Goal: Task Accomplishment & Management: Complete application form

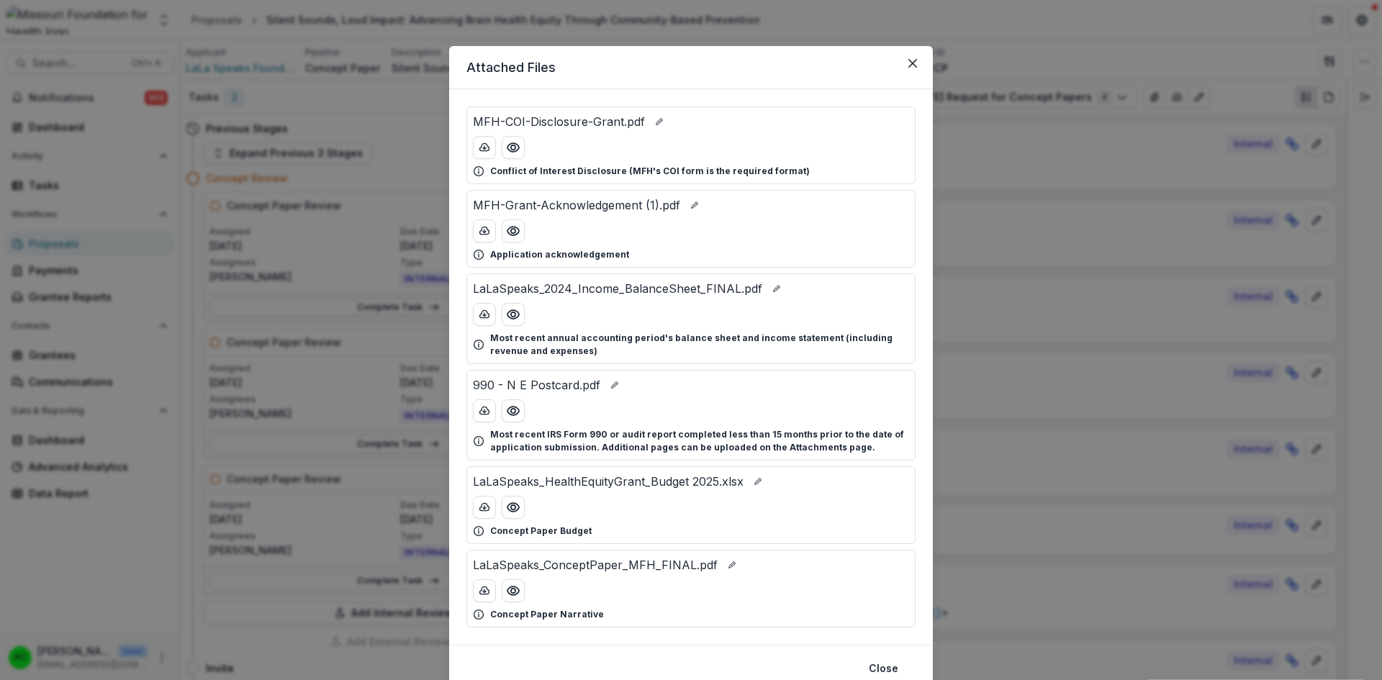
scroll to position [1760, 0]
click at [511, 590] on circle "Preview LaLaSpeaks_ConceptPaper_MFH_FINAL.pdf" at bounding box center [513, 591] width 4 height 4
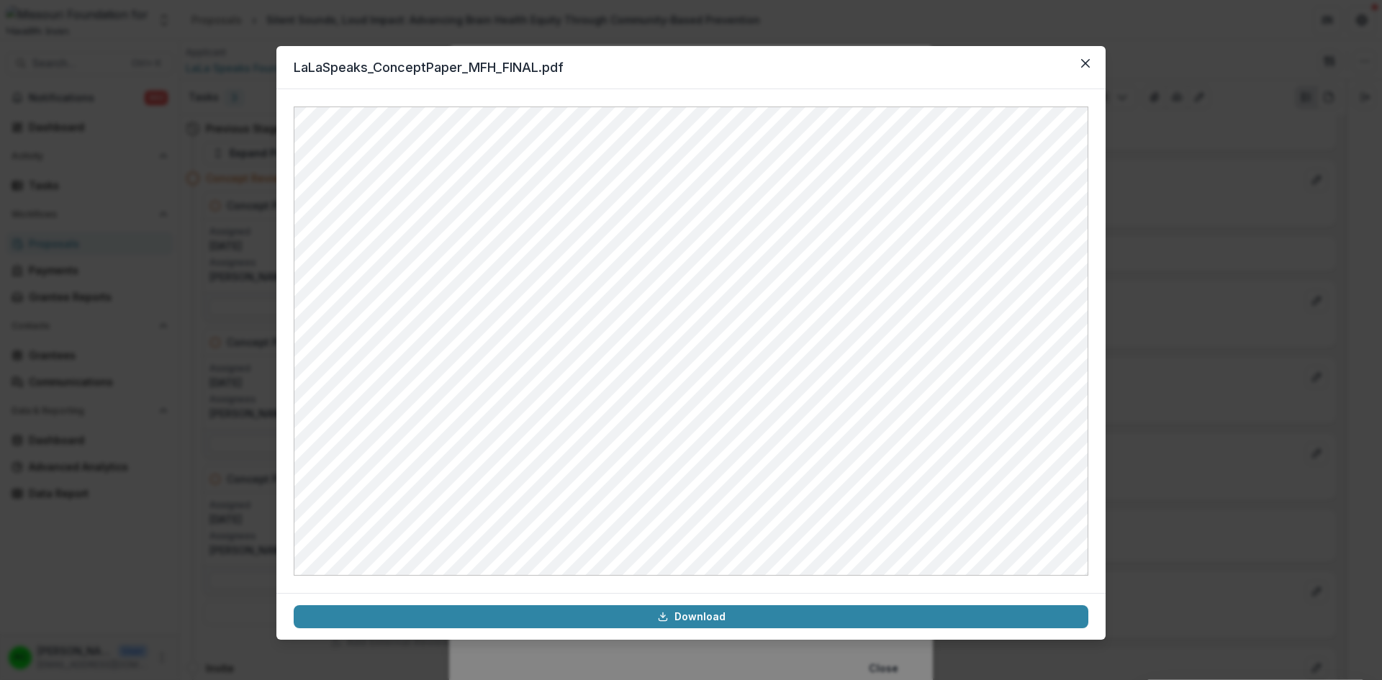
click at [1090, 61] on button "Close" at bounding box center [1085, 63] width 23 height 23
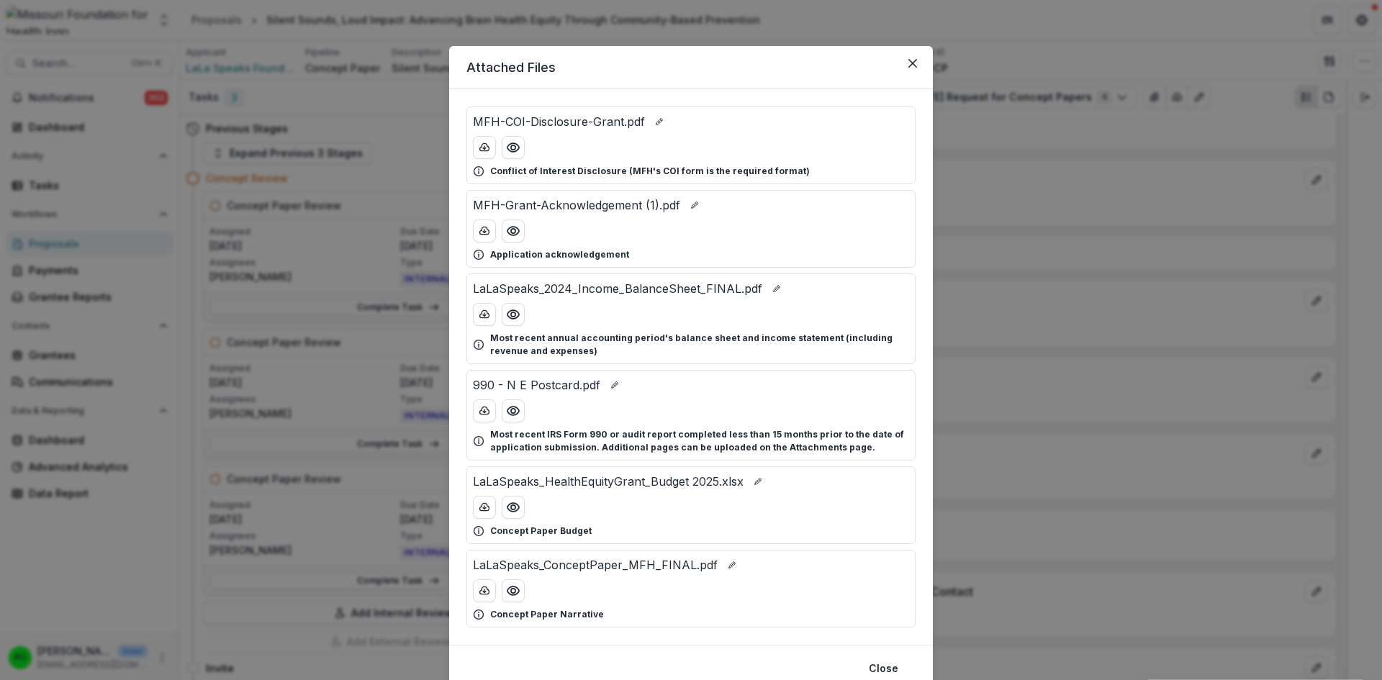
click at [512, 511] on icon "Preview LaLaSpeaks_HealthEquityGrant_Budget 2025.xlsx" at bounding box center [513, 507] width 12 height 9
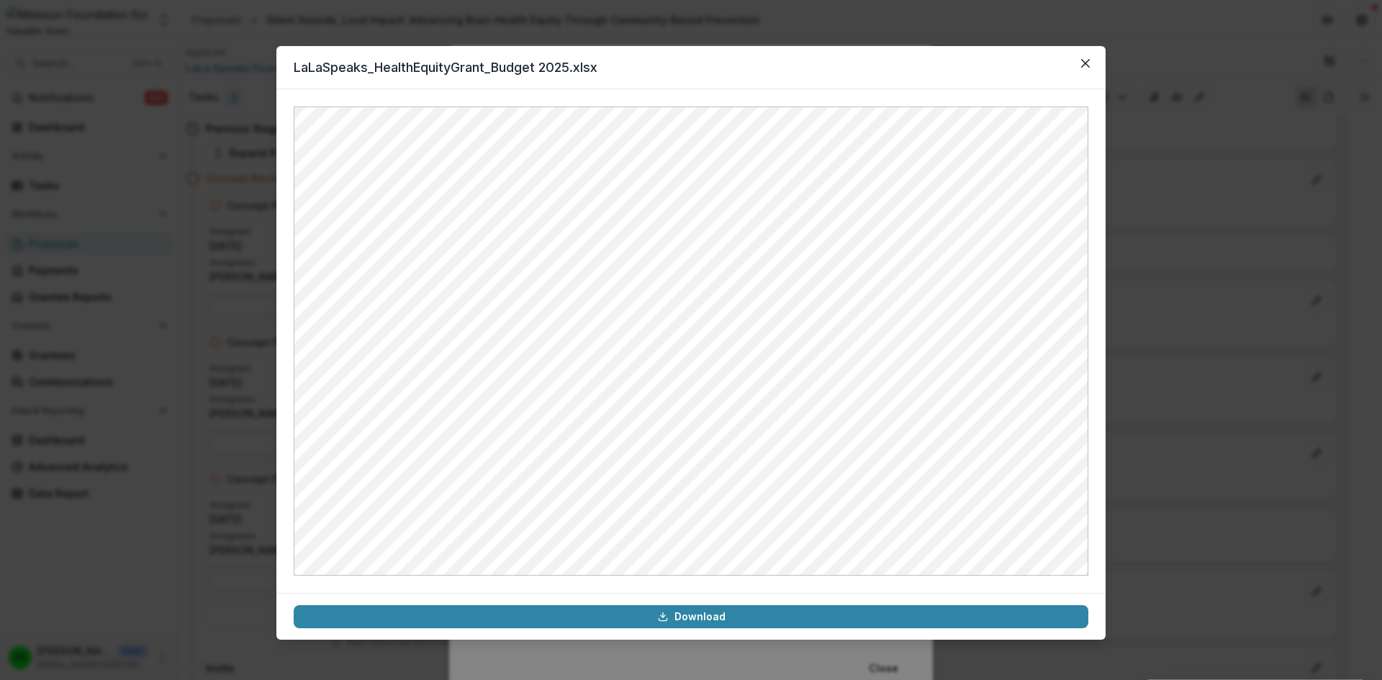
click at [1089, 65] on icon "Close" at bounding box center [1085, 63] width 9 height 9
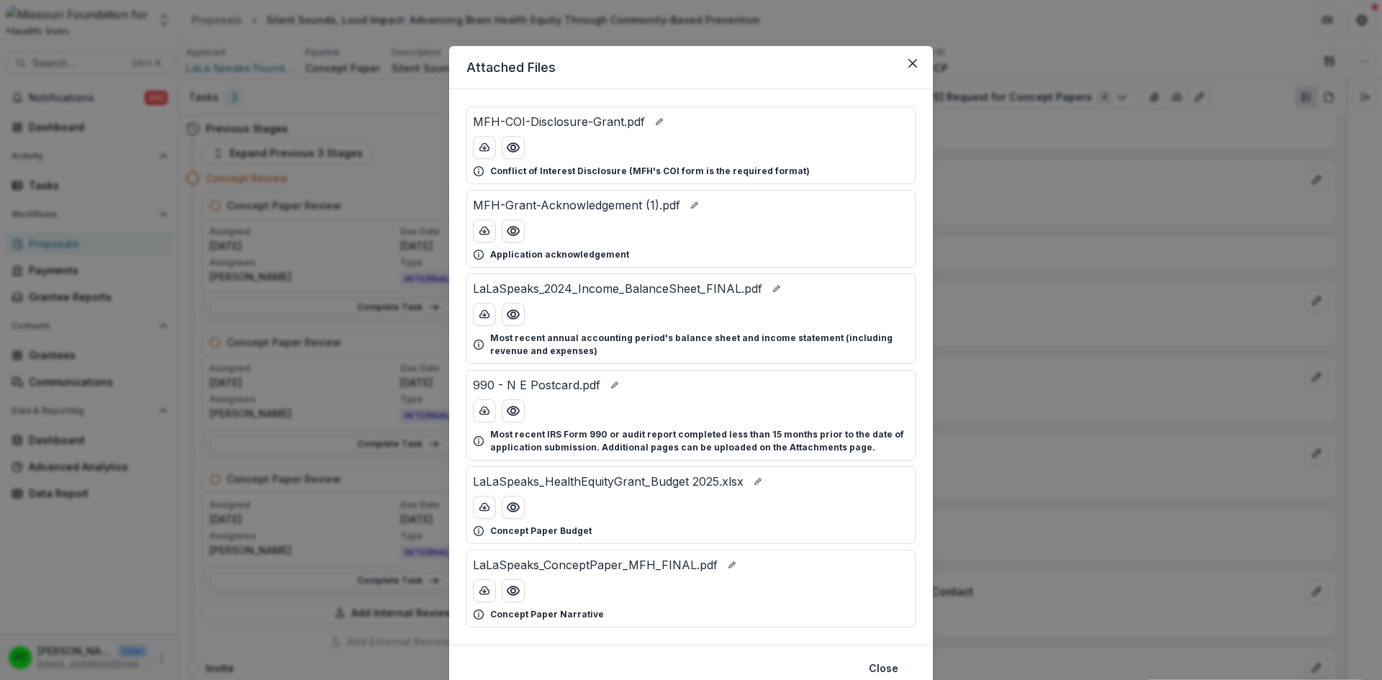
click at [912, 58] on button "Close" at bounding box center [912, 63] width 23 height 23
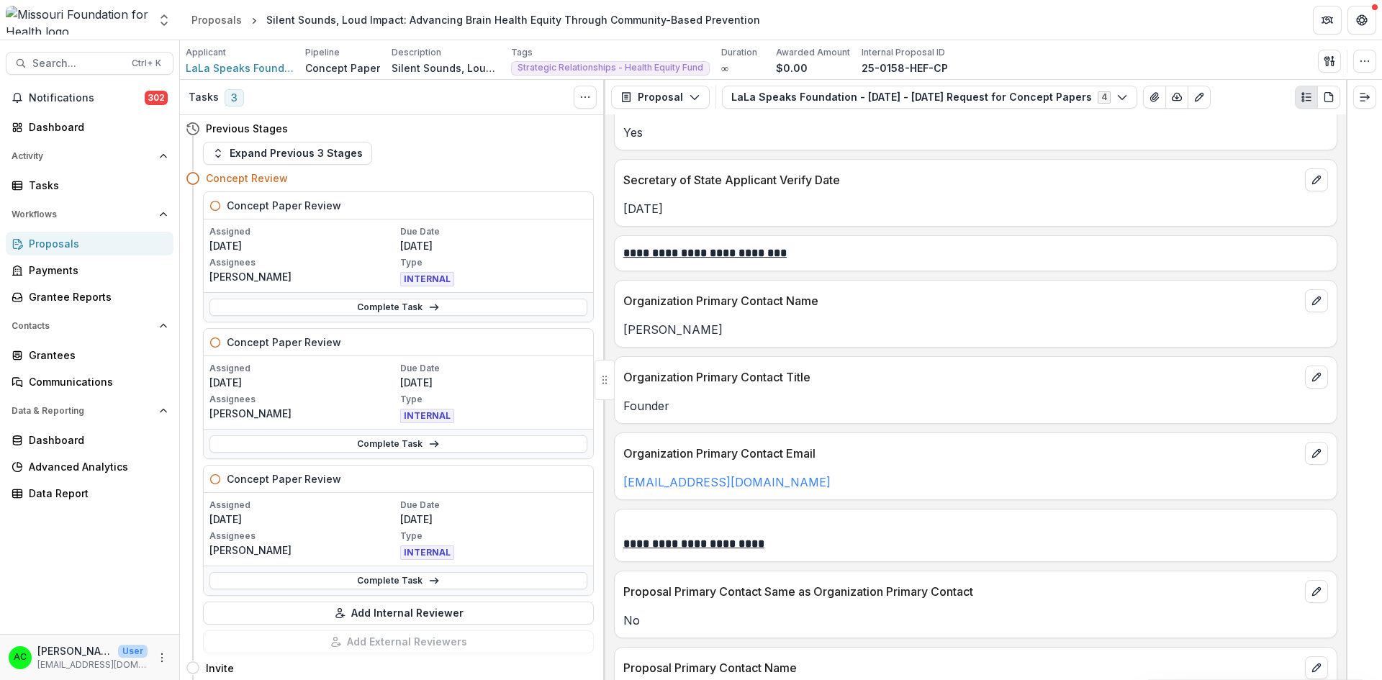
click at [441, 307] on link "Complete Task" at bounding box center [398, 307] width 378 height 17
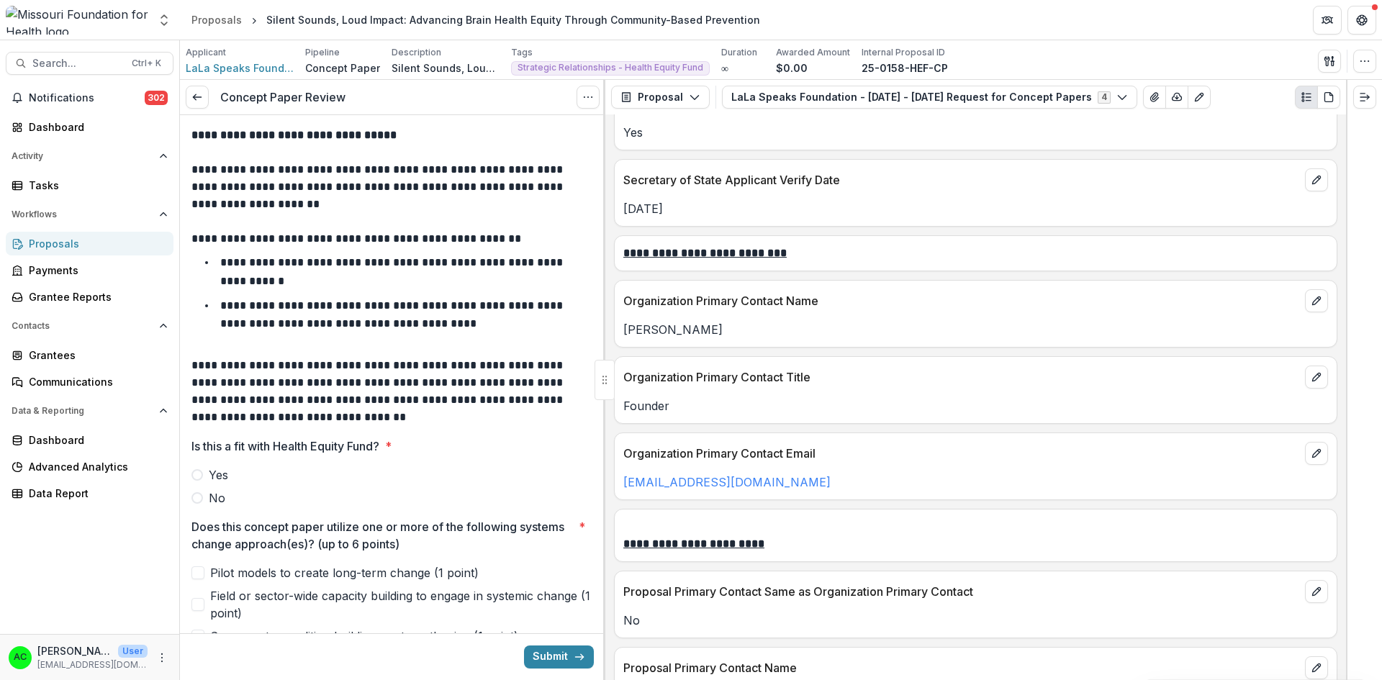
click at [214, 478] on span "Yes" at bounding box center [218, 474] width 19 height 17
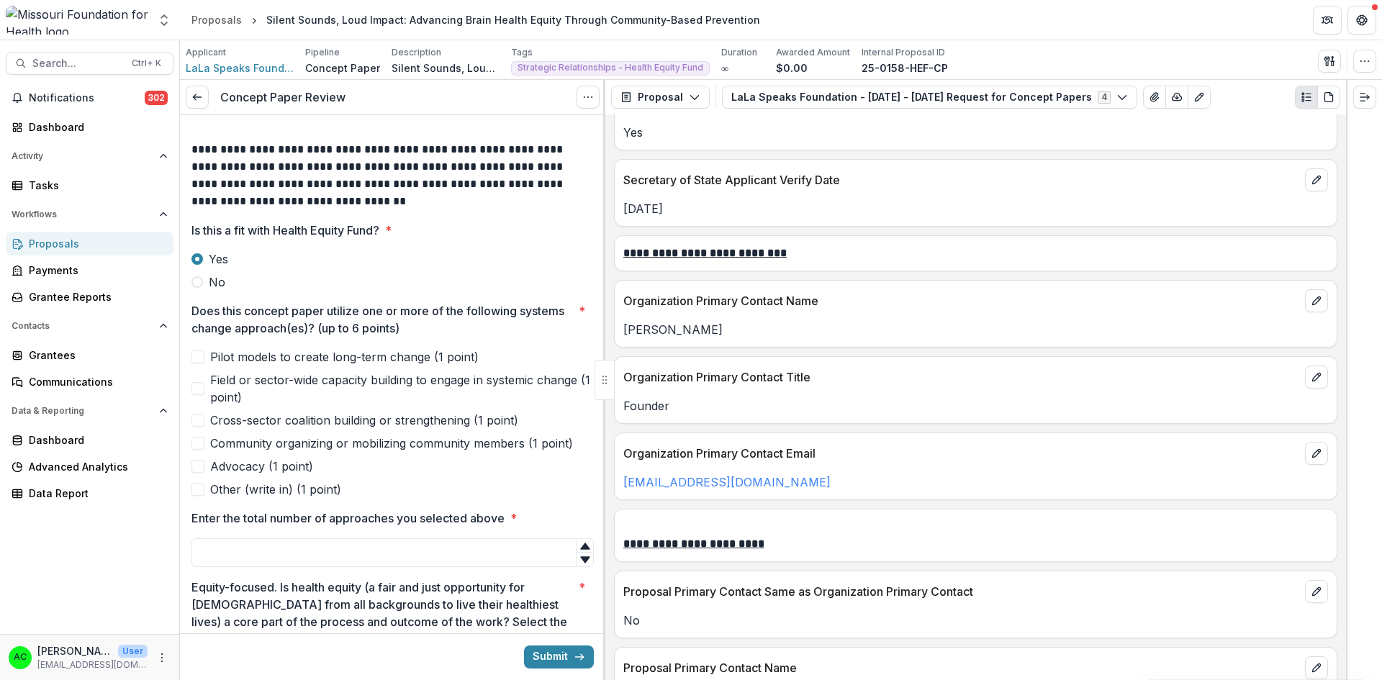
click at [201, 362] on span at bounding box center [197, 356] width 13 height 13
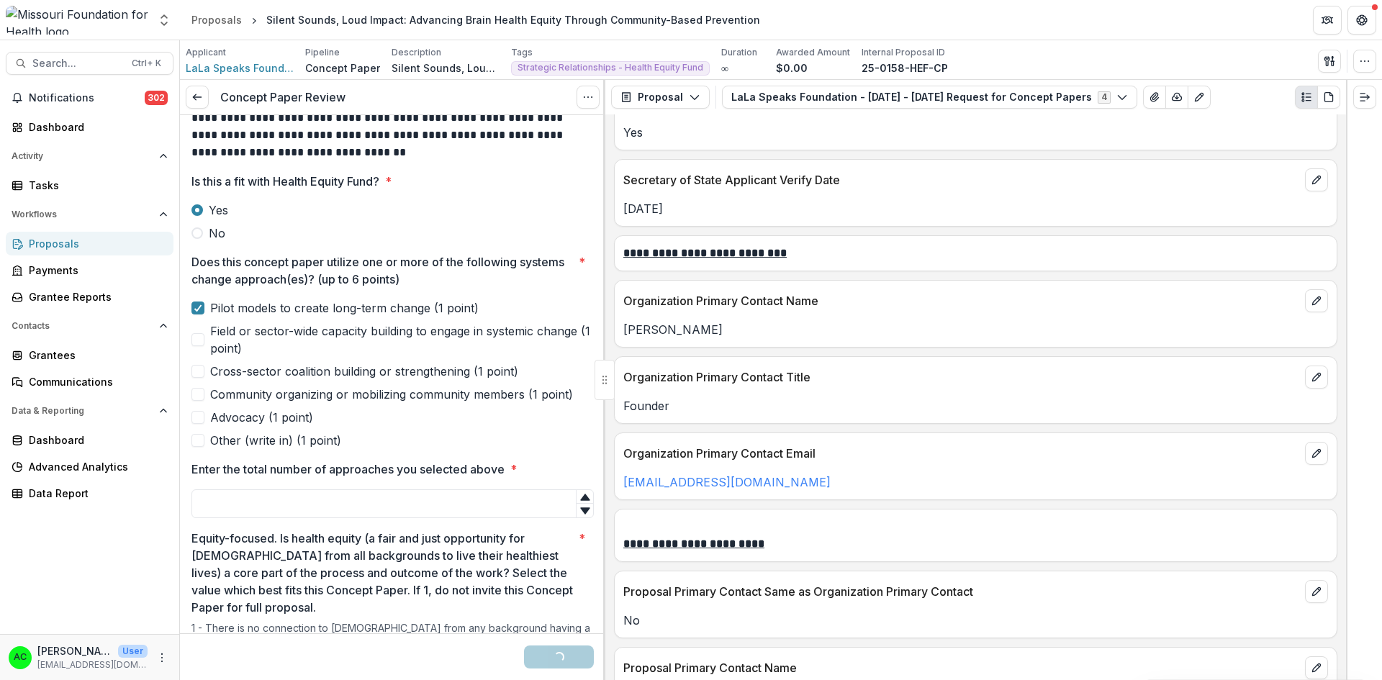
scroll to position [288, 0]
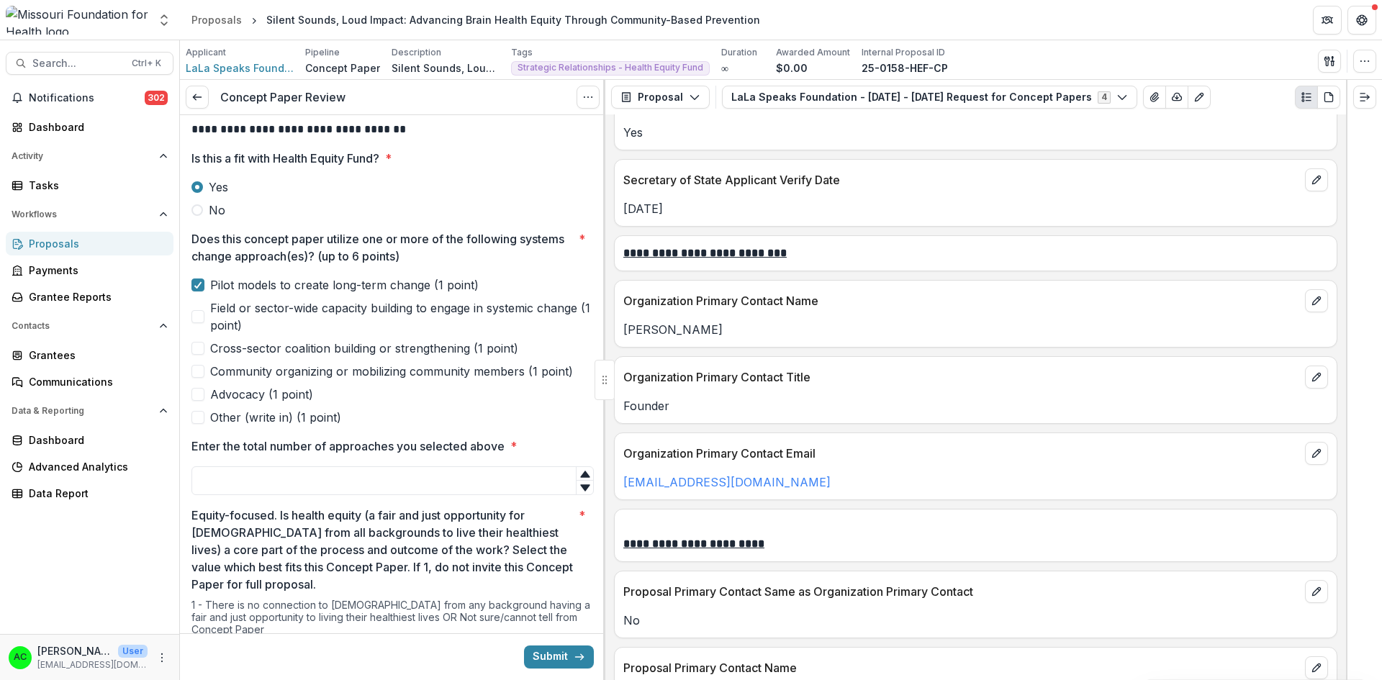
click at [417, 479] on input "Enter the total number of approaches you selected above *" at bounding box center [392, 480] width 402 height 29
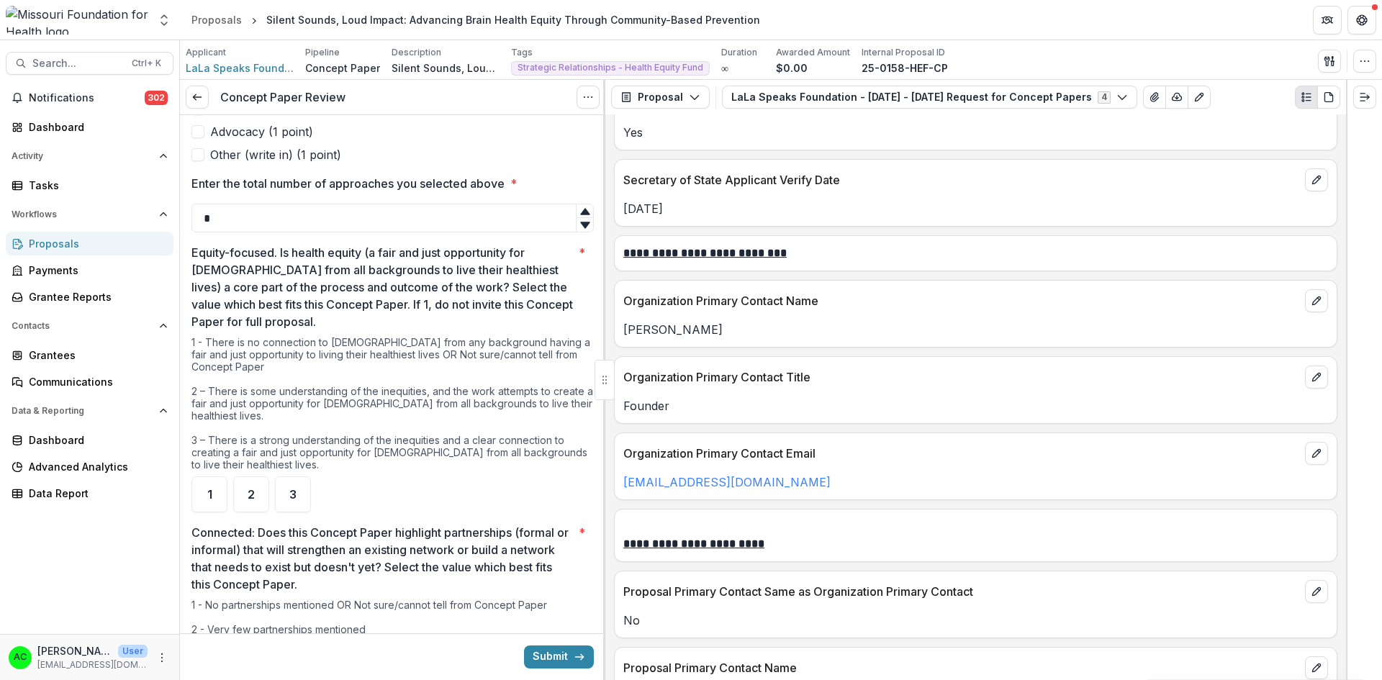
scroll to position [576, 0]
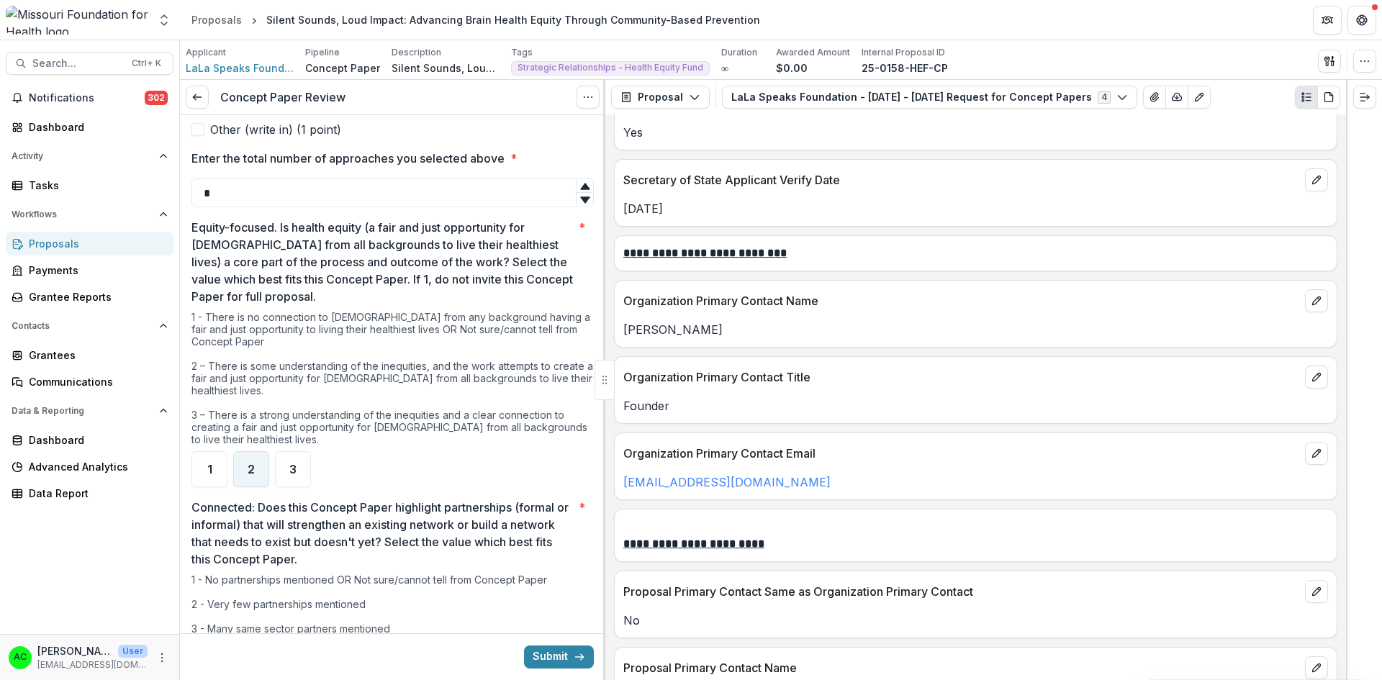
type input "*"
click at [243, 472] on div "2" at bounding box center [251, 469] width 36 height 36
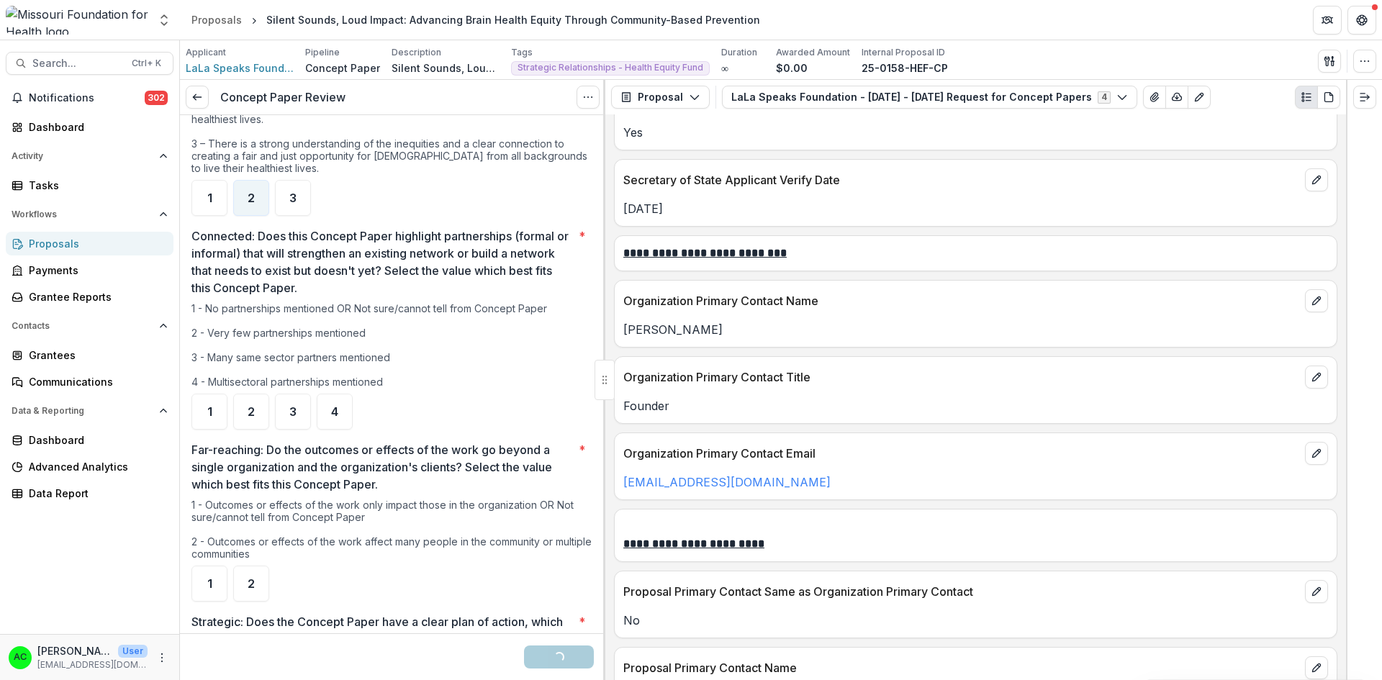
scroll to position [864, 0]
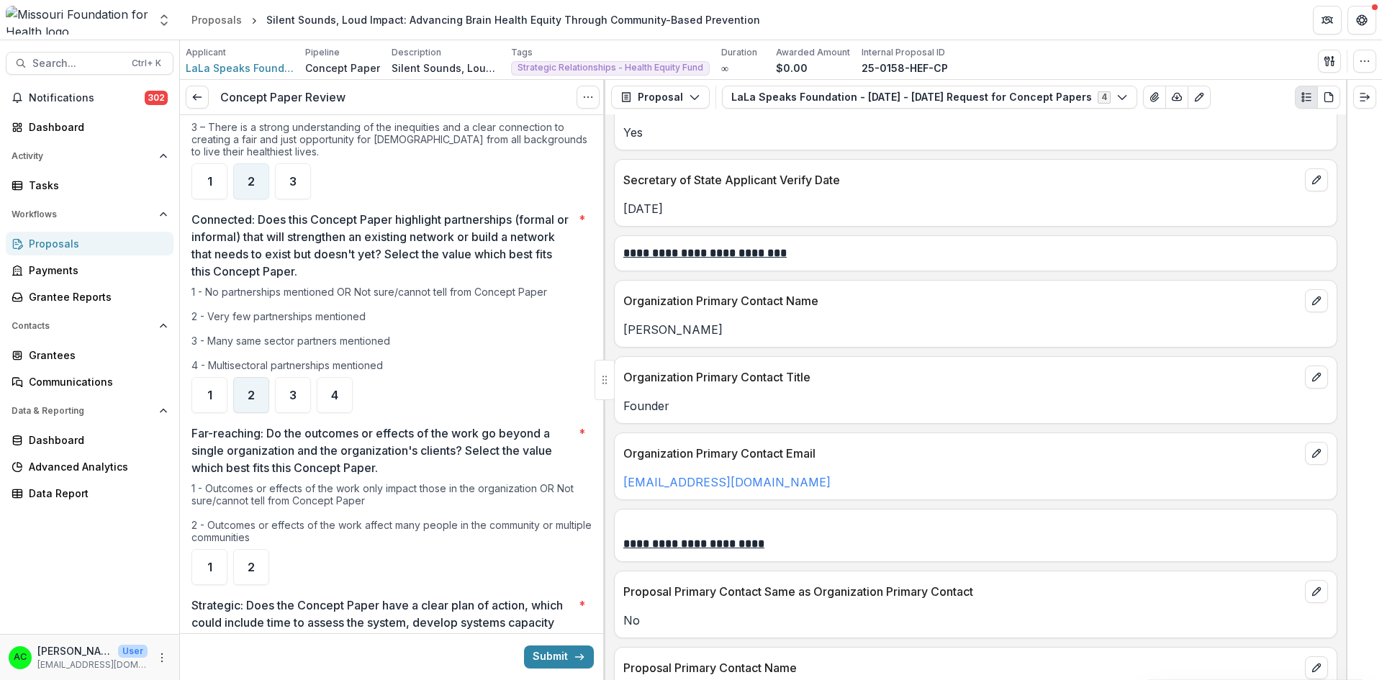
click at [237, 396] on div "2" at bounding box center [251, 395] width 36 height 36
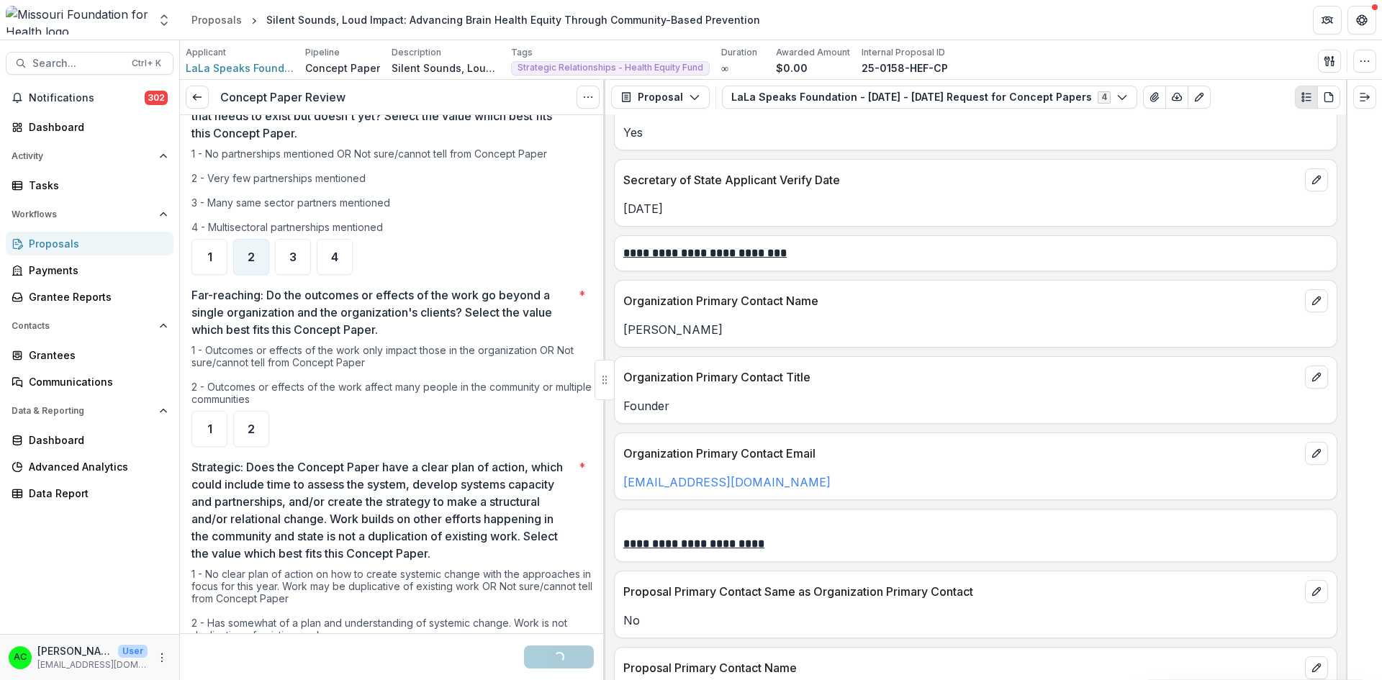
scroll to position [1008, 0]
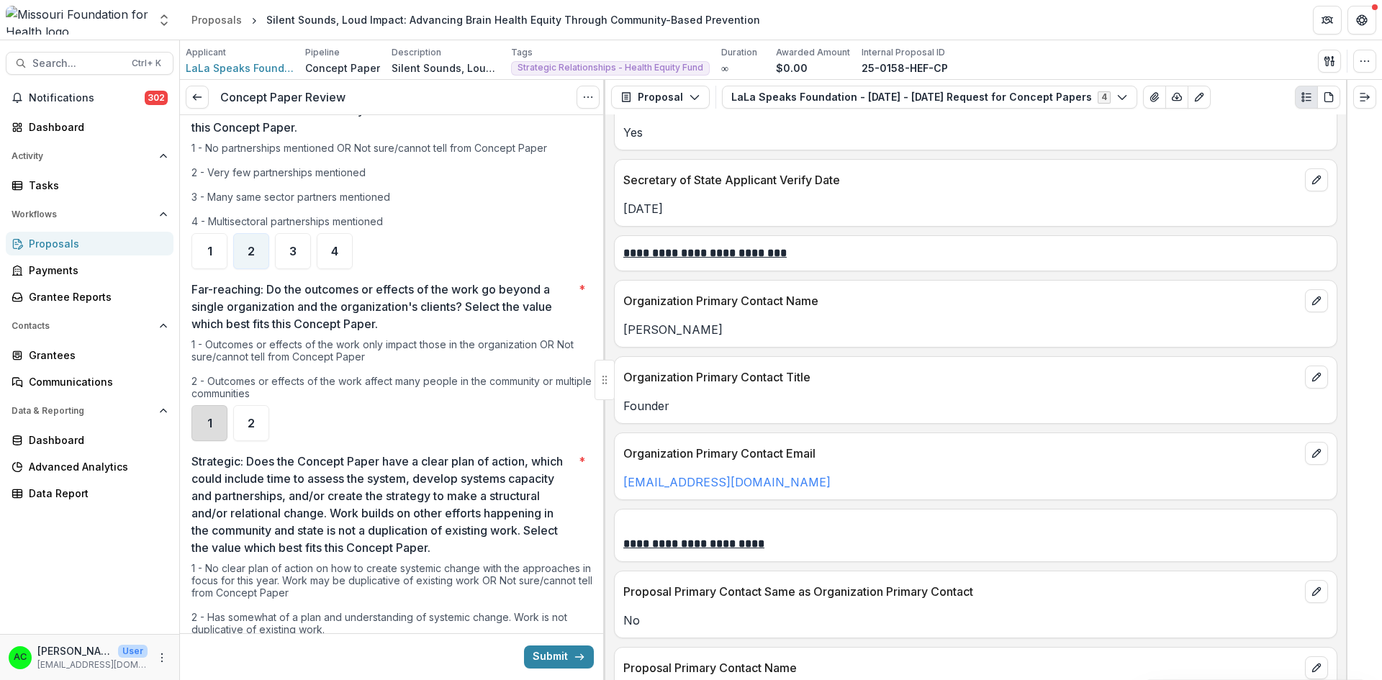
click at [202, 418] on div "1" at bounding box center [209, 423] width 36 height 36
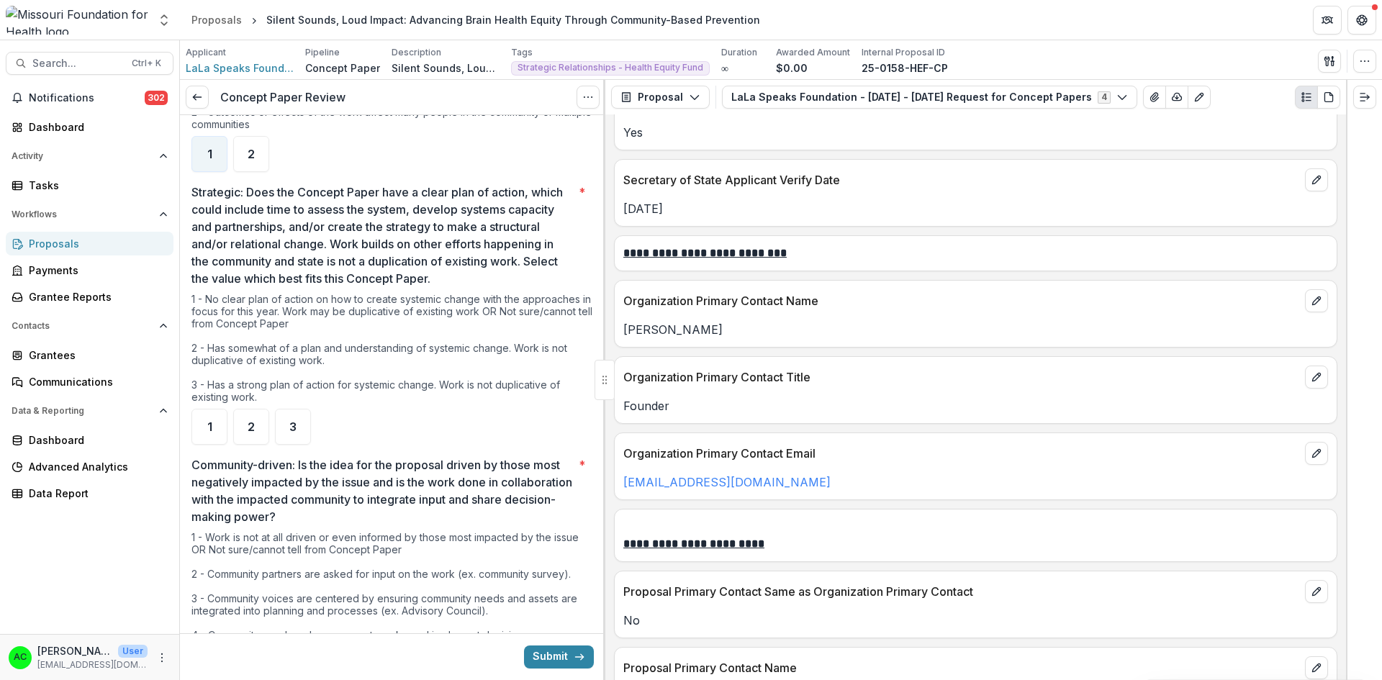
scroll to position [1295, 0]
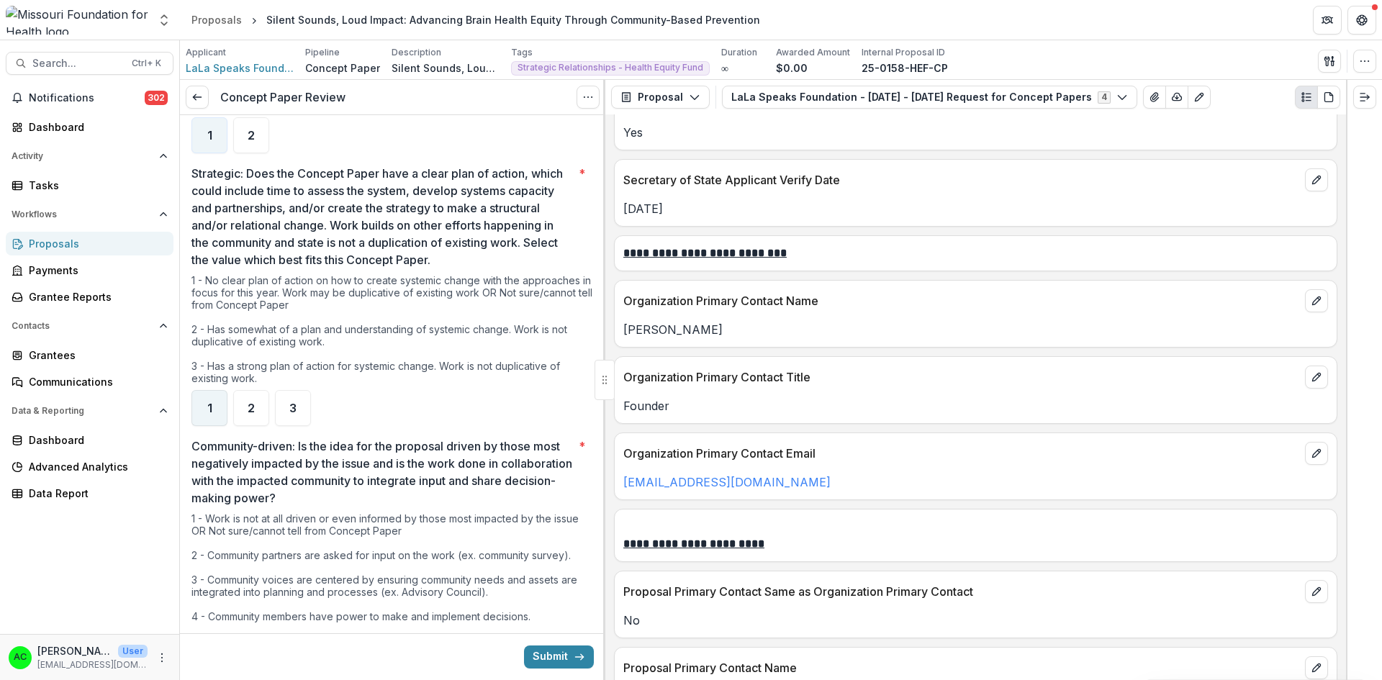
click at [222, 406] on div "1" at bounding box center [209, 408] width 36 height 36
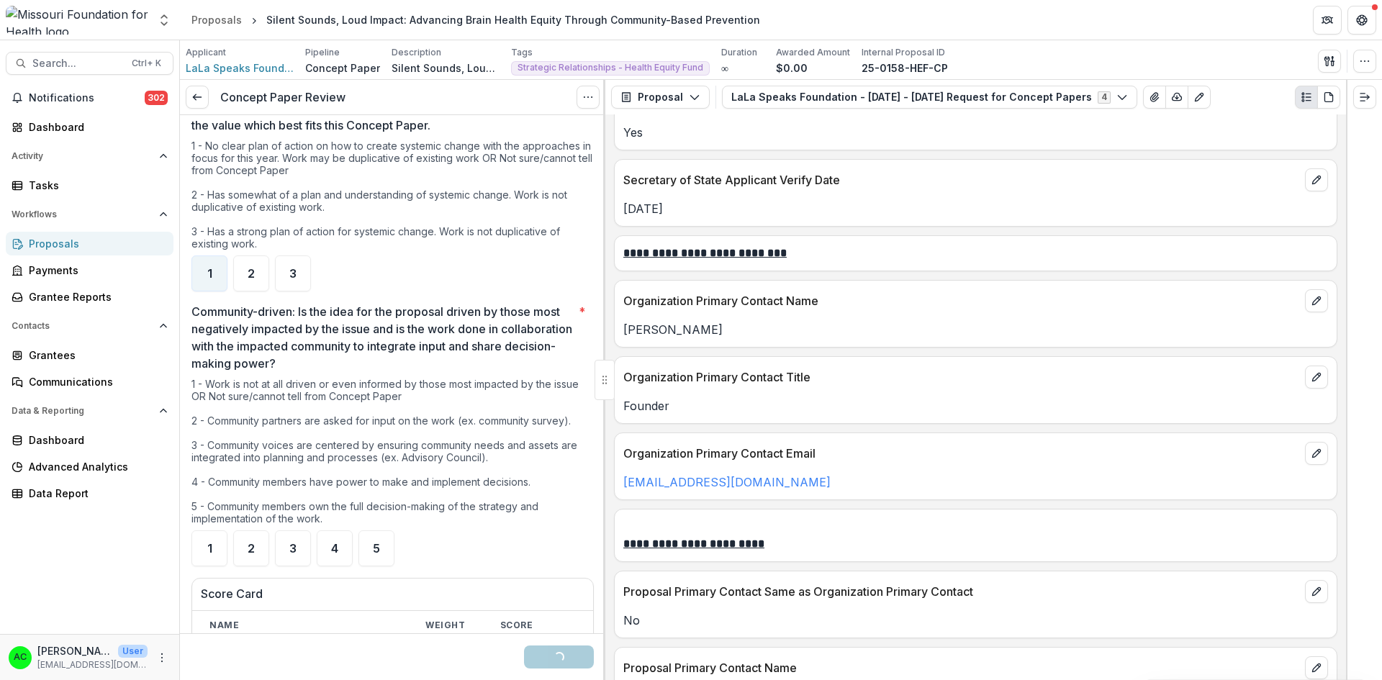
scroll to position [1439, 0]
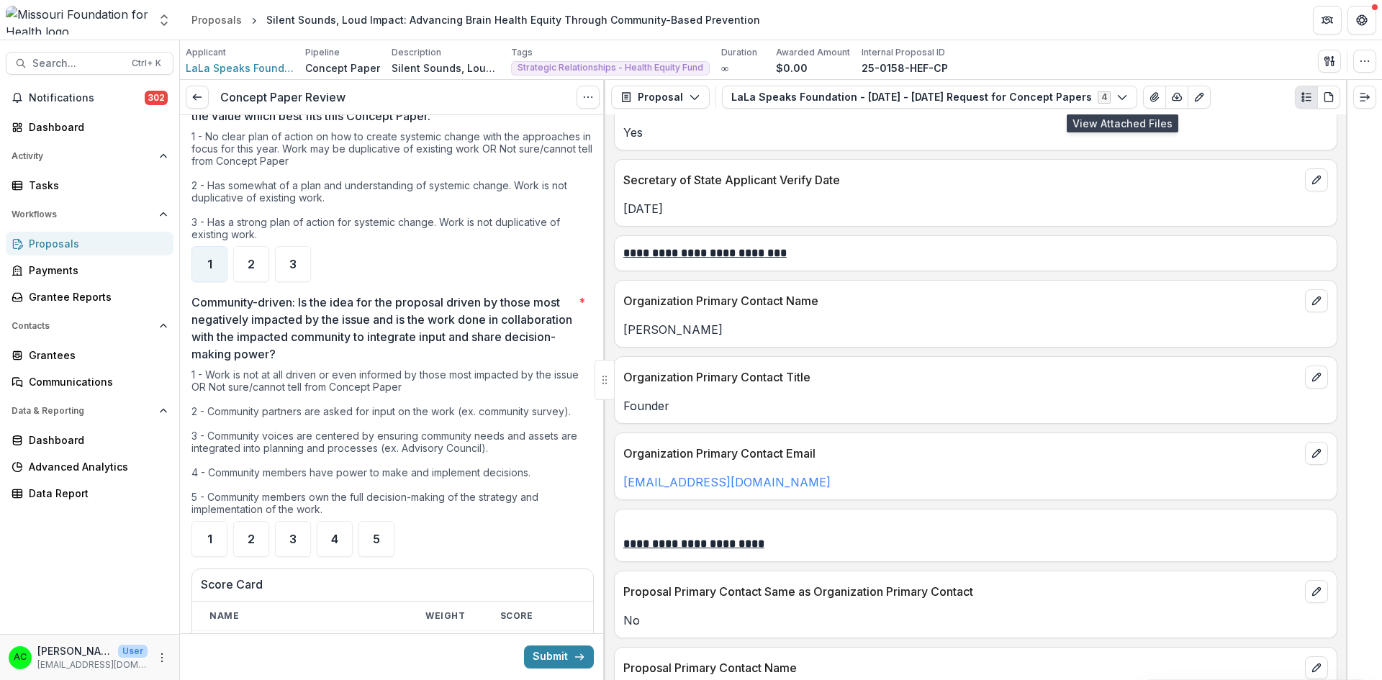
click at [1149, 96] on icon "View Attached Files" at bounding box center [1155, 97] width 12 height 12
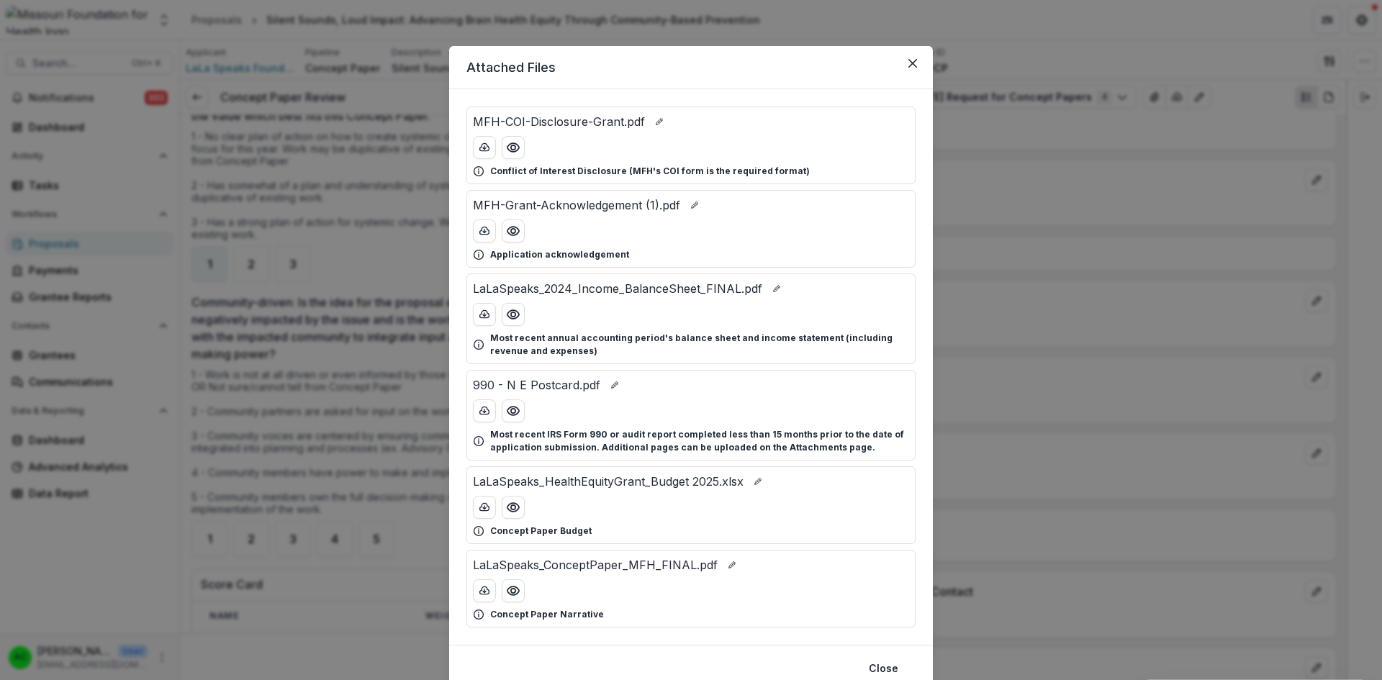
click at [519, 599] on button "Preview LaLaSpeaks_ConceptPaper_MFH_FINAL.pdf" at bounding box center [513, 590] width 23 height 23
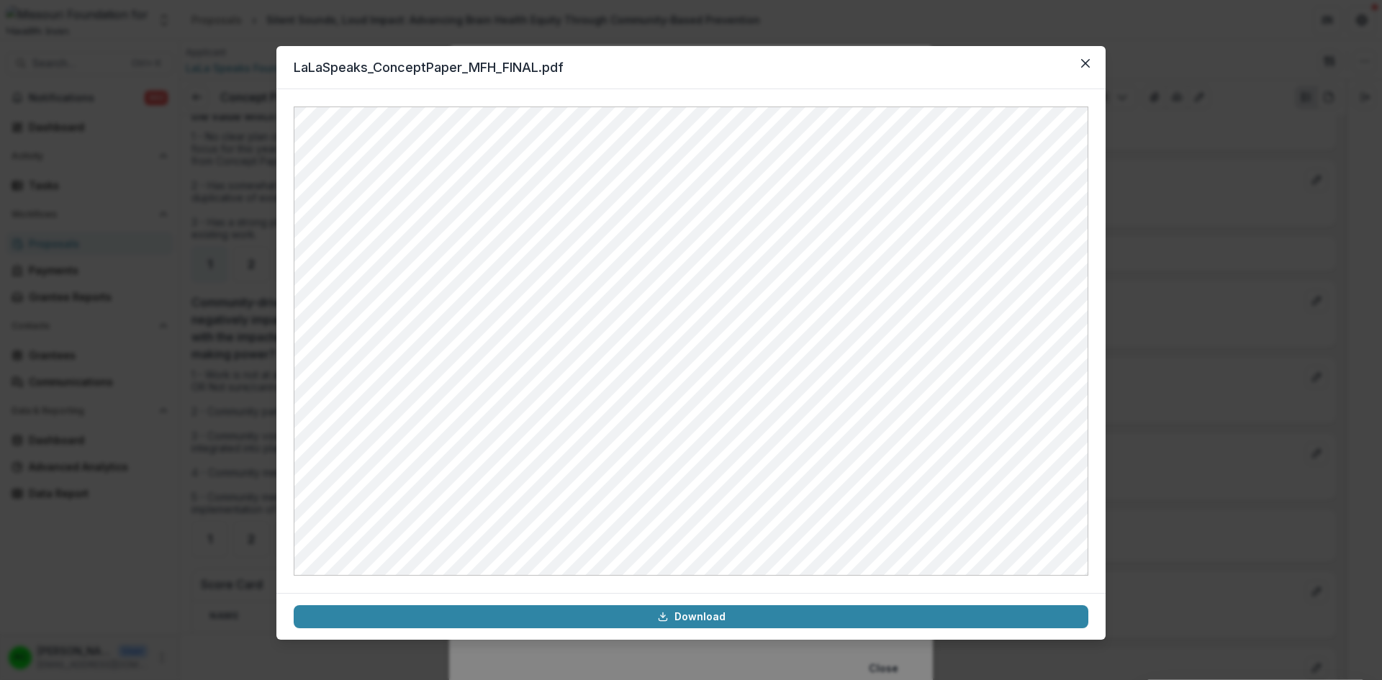
click at [1080, 65] on button "Close" at bounding box center [1085, 63] width 23 height 23
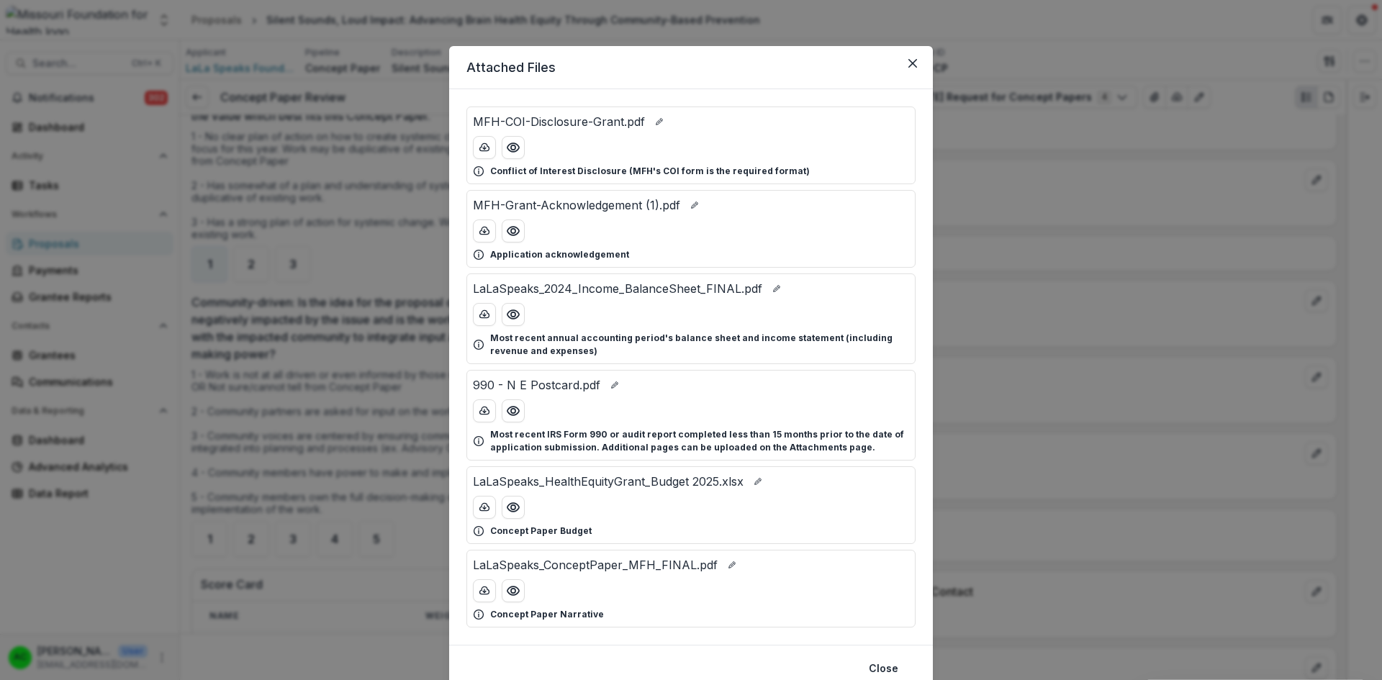
click at [1091, 263] on div "Attached Files MFH-COI-Disclosure-Grant.pdf Conflict of Interest Disclosure (MF…" at bounding box center [691, 340] width 1382 height 680
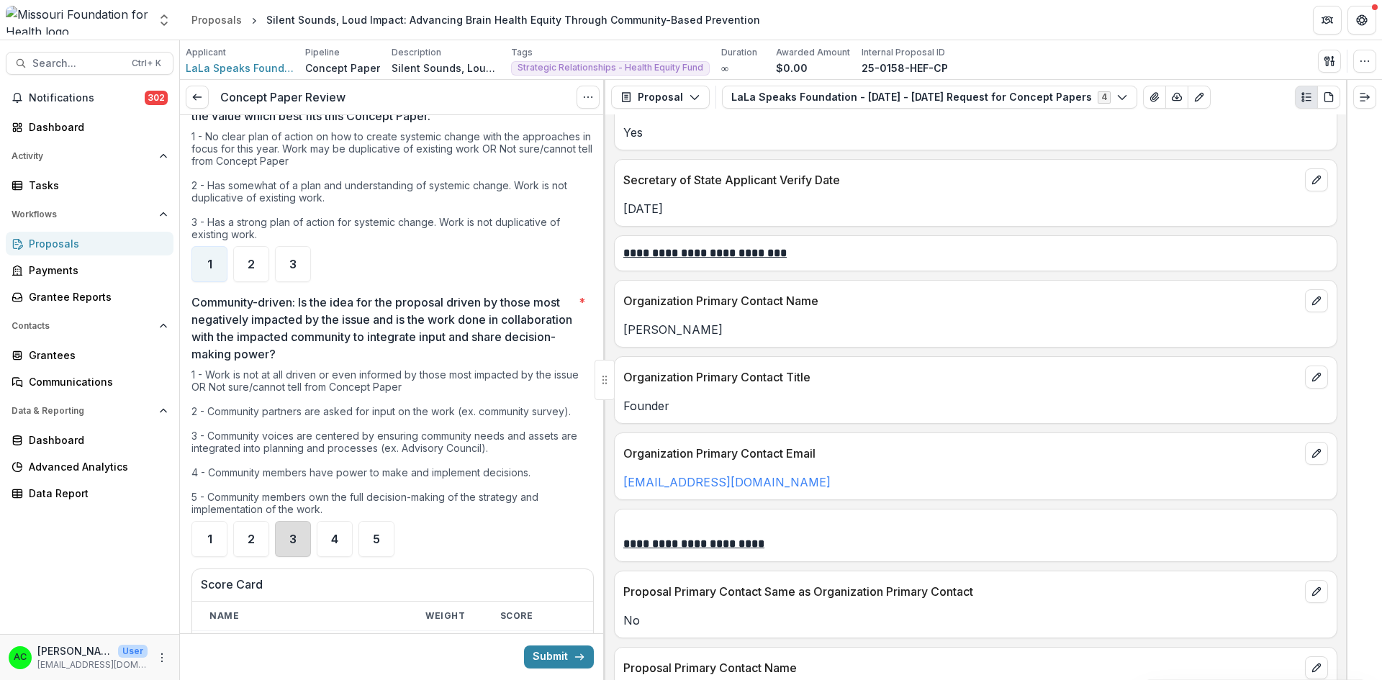
click at [298, 548] on div "3" at bounding box center [293, 539] width 36 height 36
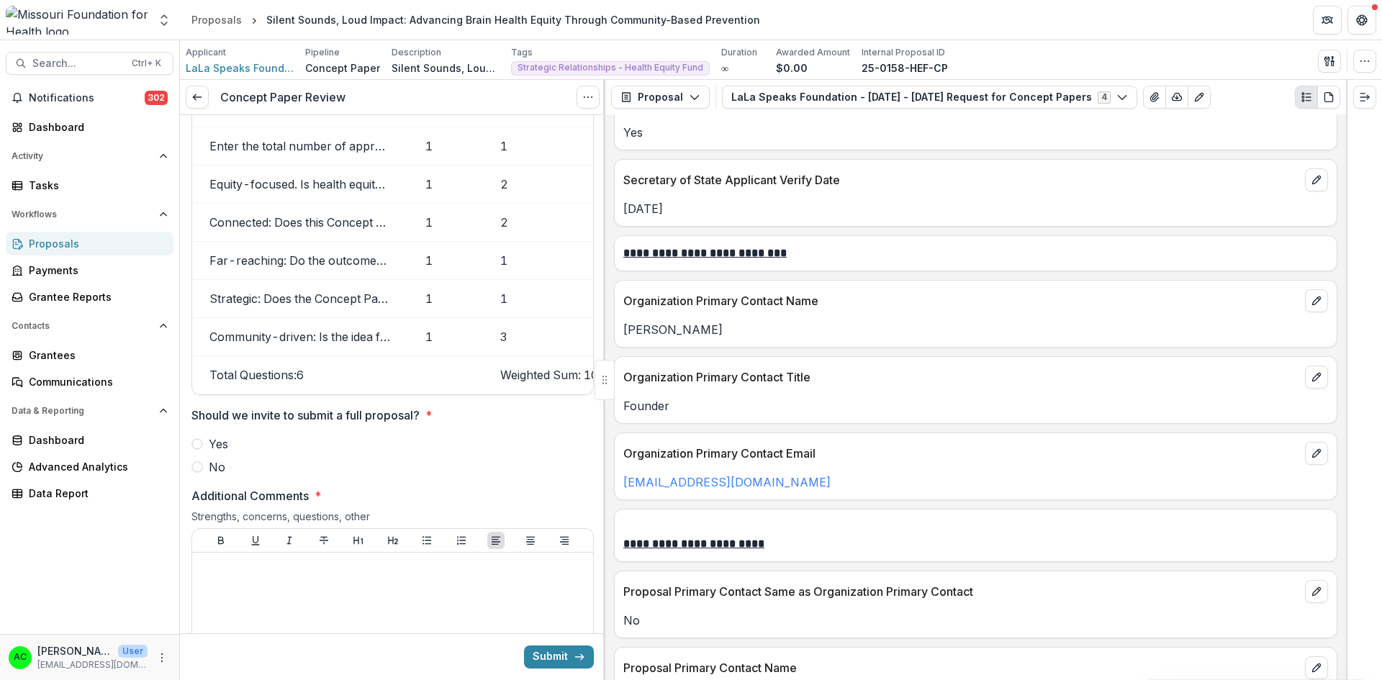
scroll to position [0, 45]
click at [199, 473] on span at bounding box center [197, 467] width 12 height 12
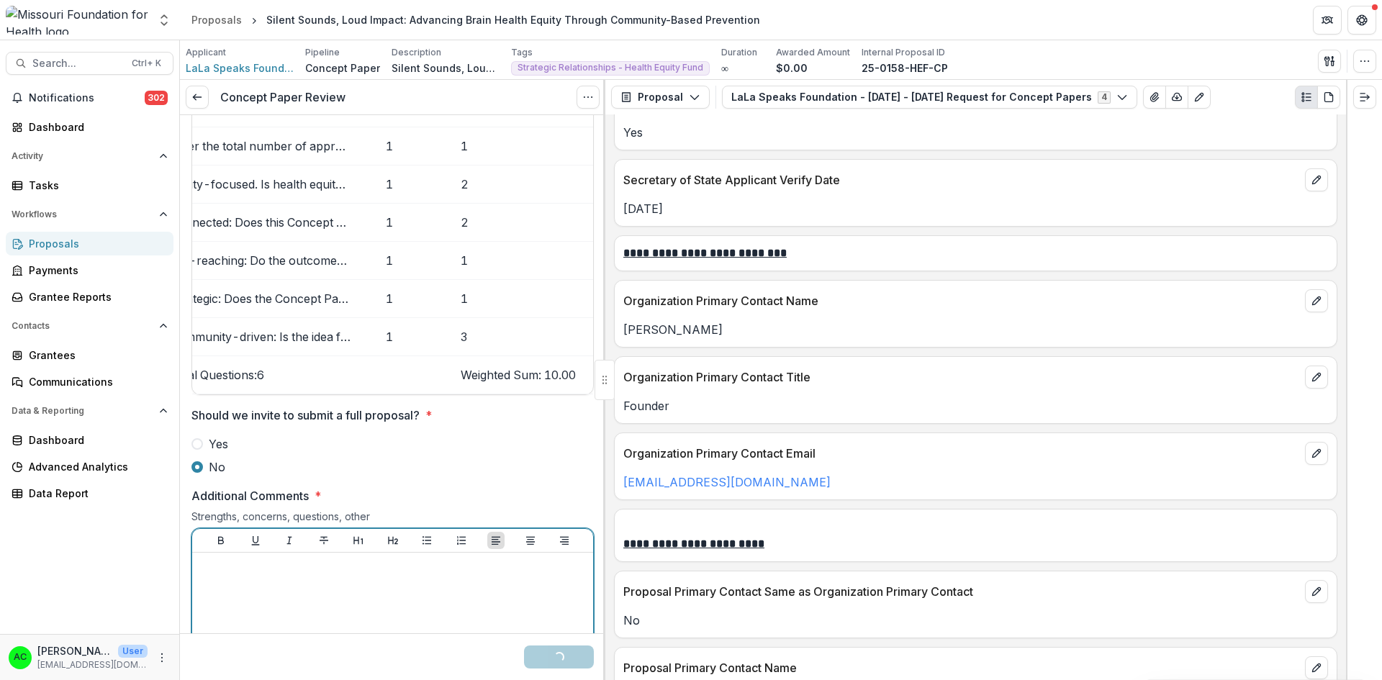
click at [258, 574] on p at bounding box center [392, 566] width 389 height 16
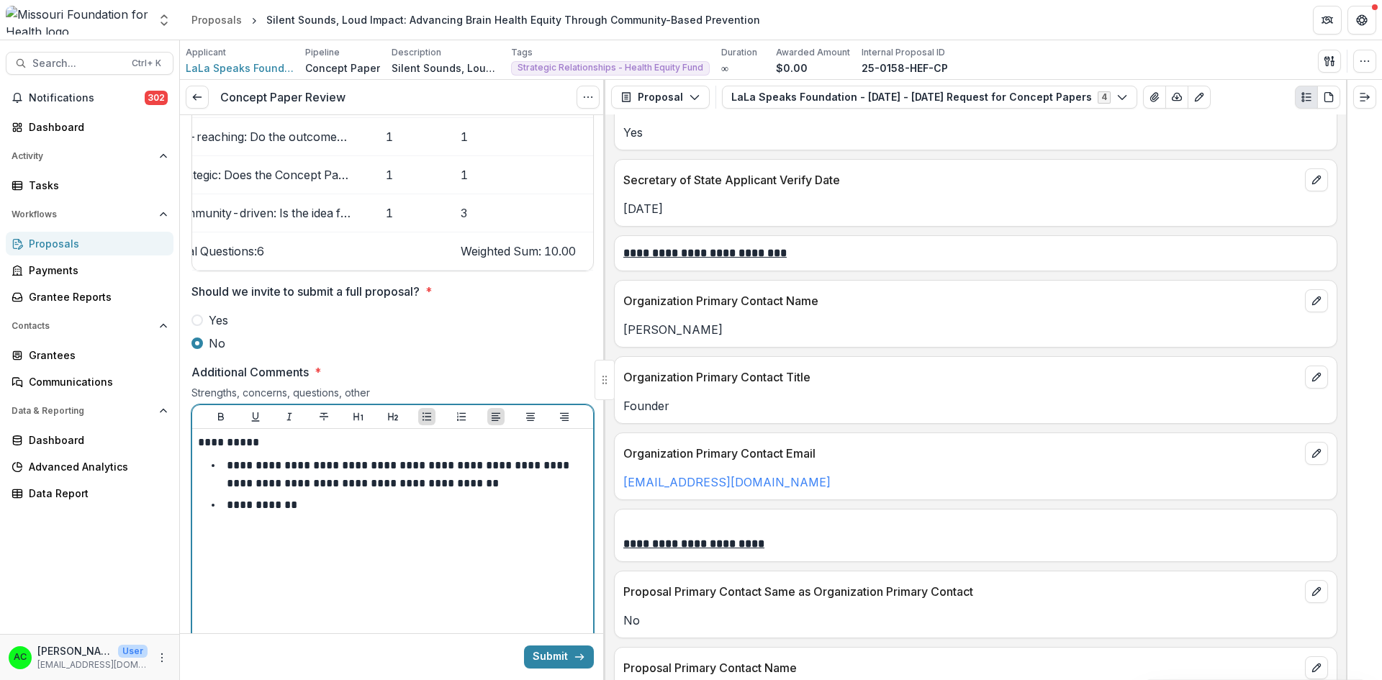
scroll to position [2087, 0]
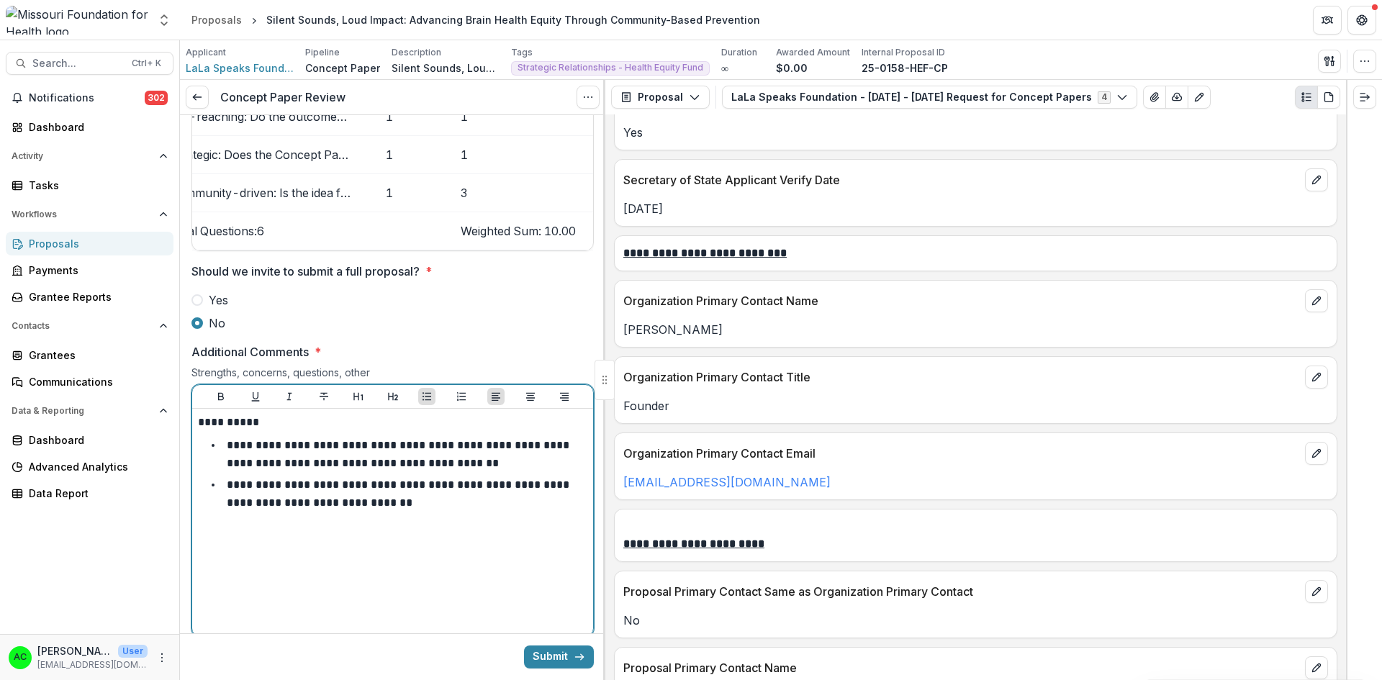
click at [513, 496] on p "**********" at bounding box center [399, 494] width 345 height 30
click at [445, 512] on li "**********" at bounding box center [401, 494] width 372 height 37
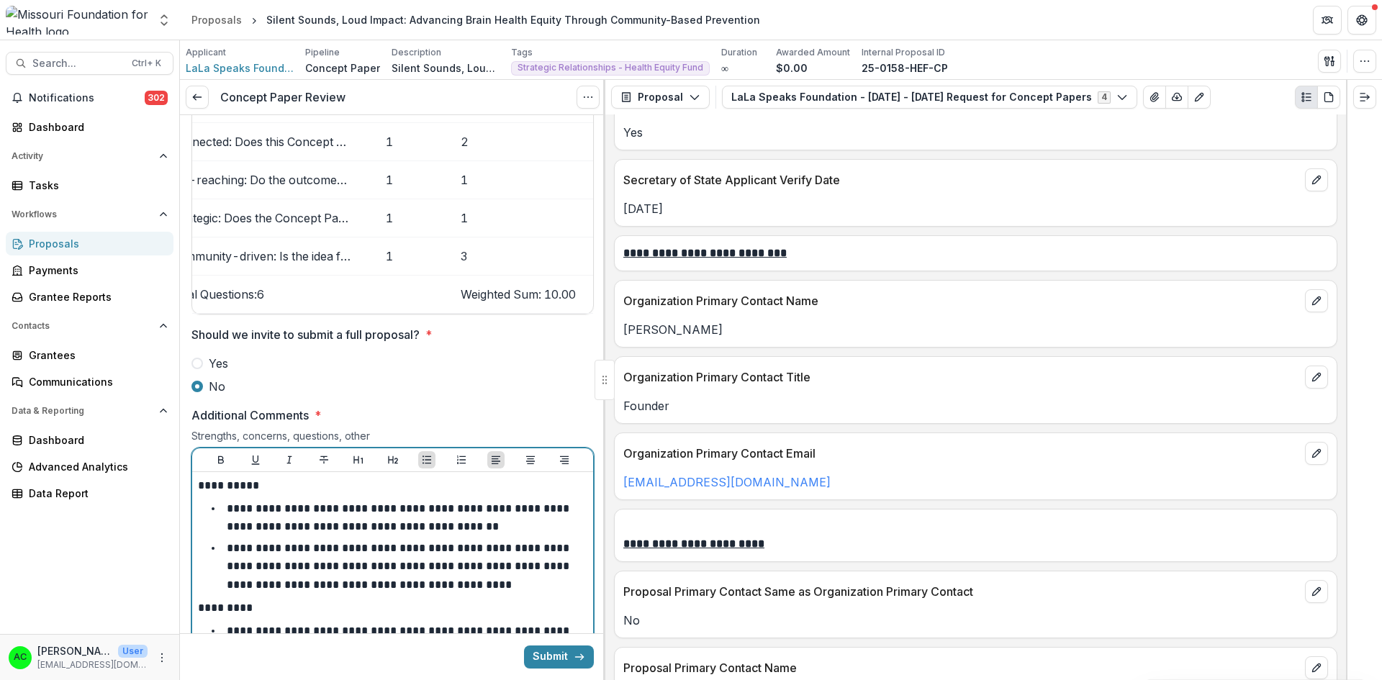
scroll to position [2001, 0]
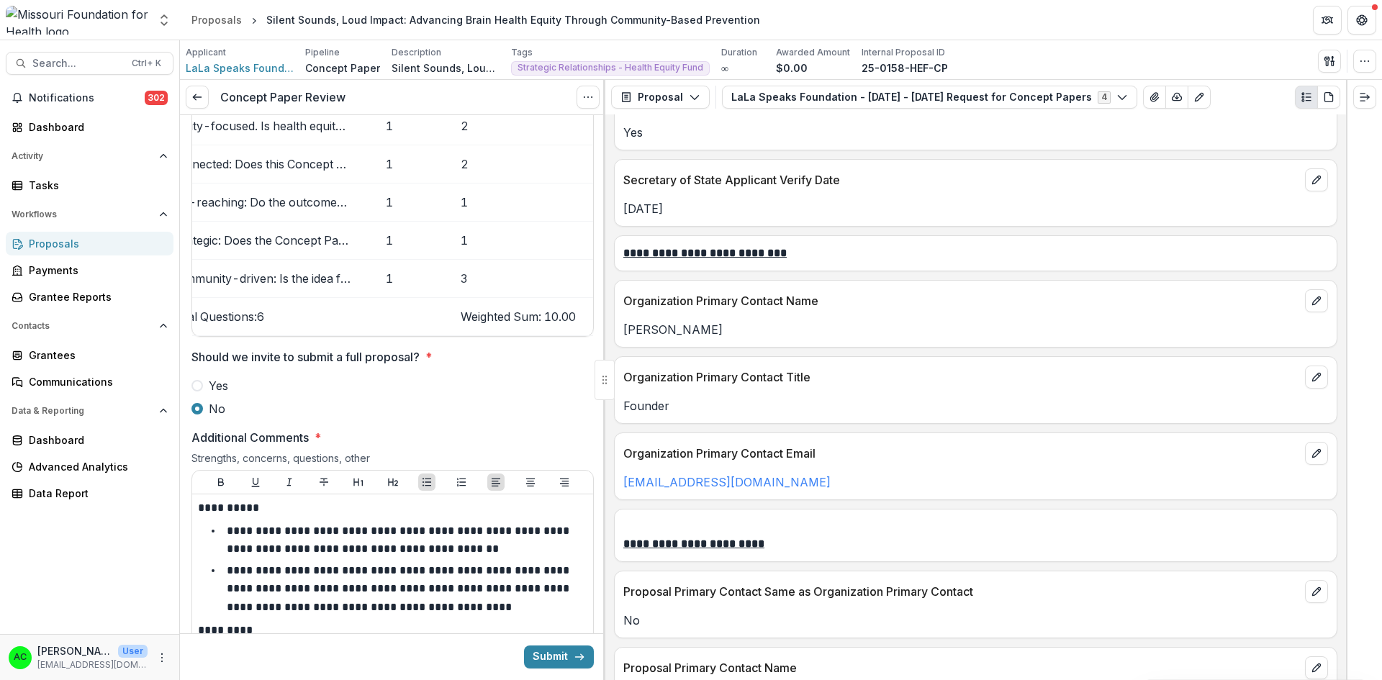
click at [555, 664] on button "Submit" at bounding box center [559, 657] width 70 height 23
